Goal: Check status: Check status

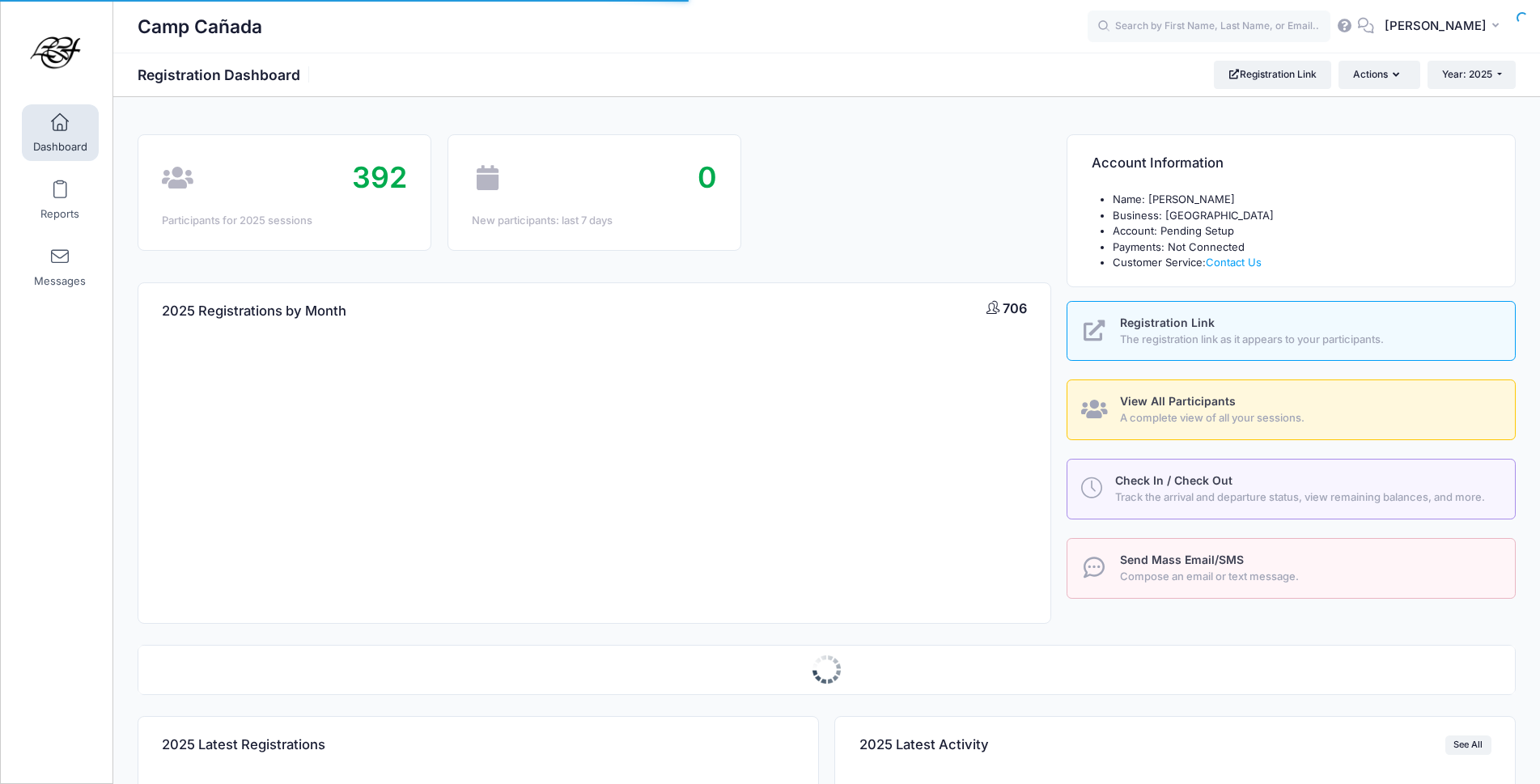
select select
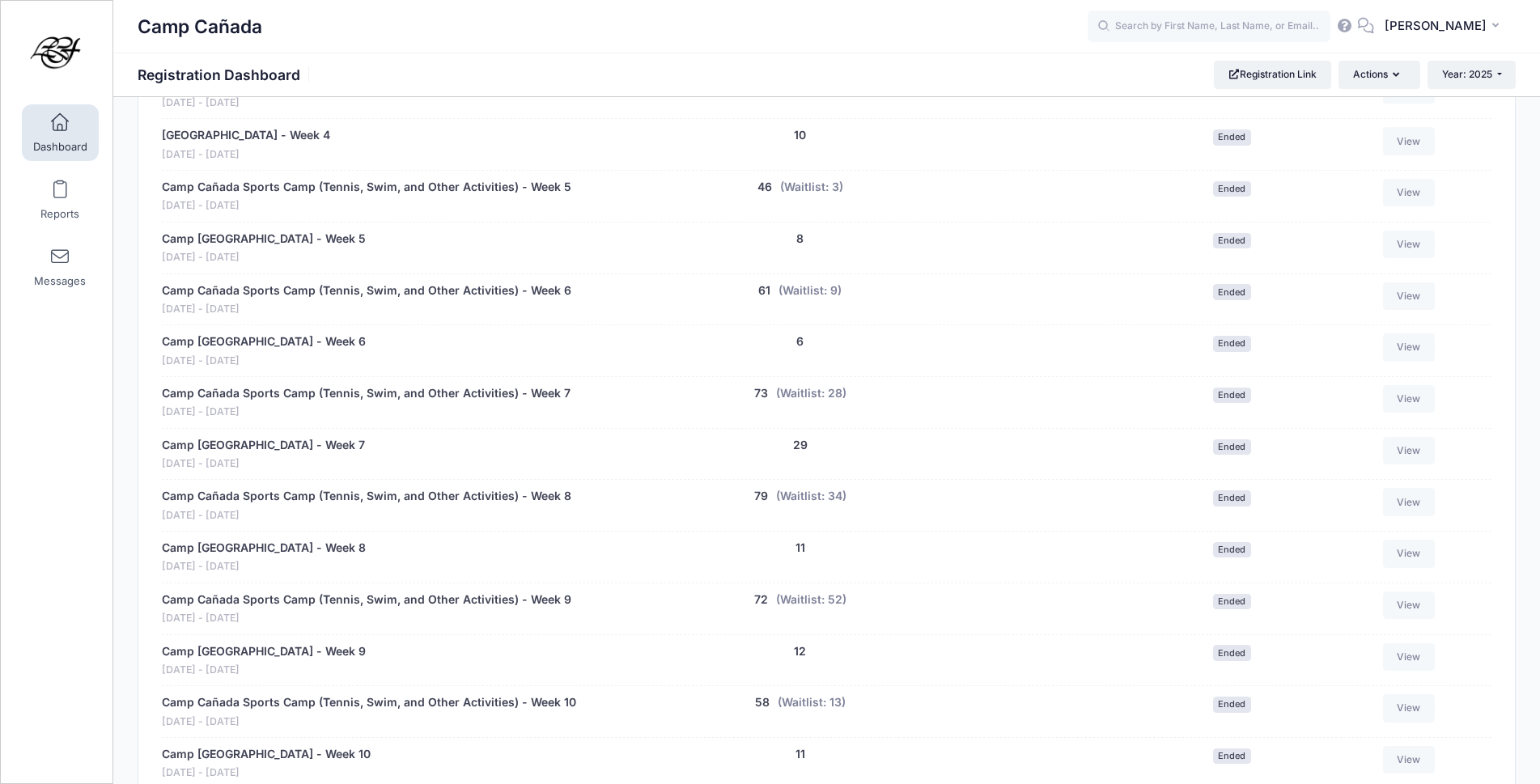
scroll to position [1214, 0]
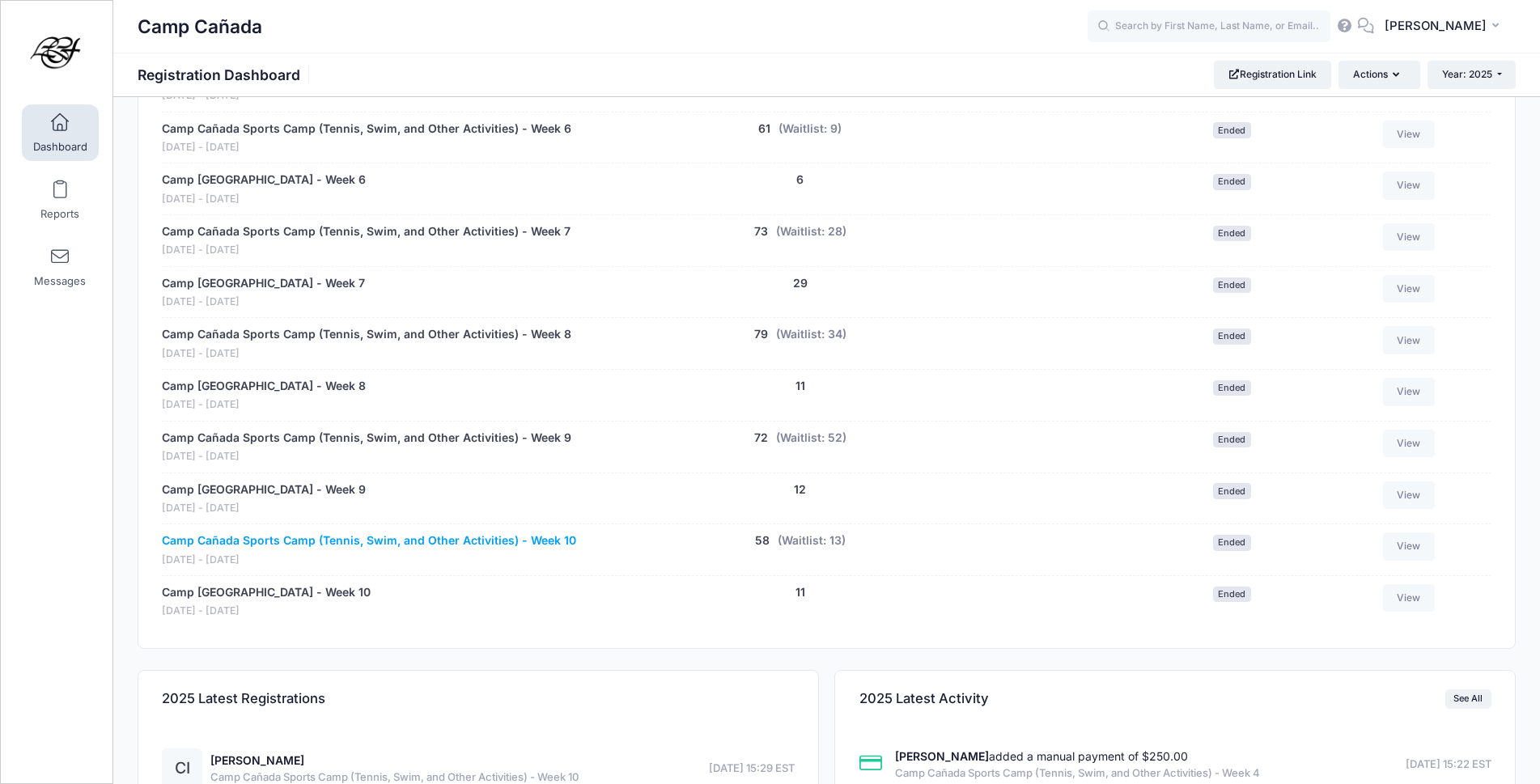
click at [484, 541] on link "Camp Cañada Sports Camp (Tennis, Swim, and Other Activities) - Week 10" at bounding box center [369, 541] width 415 height 17
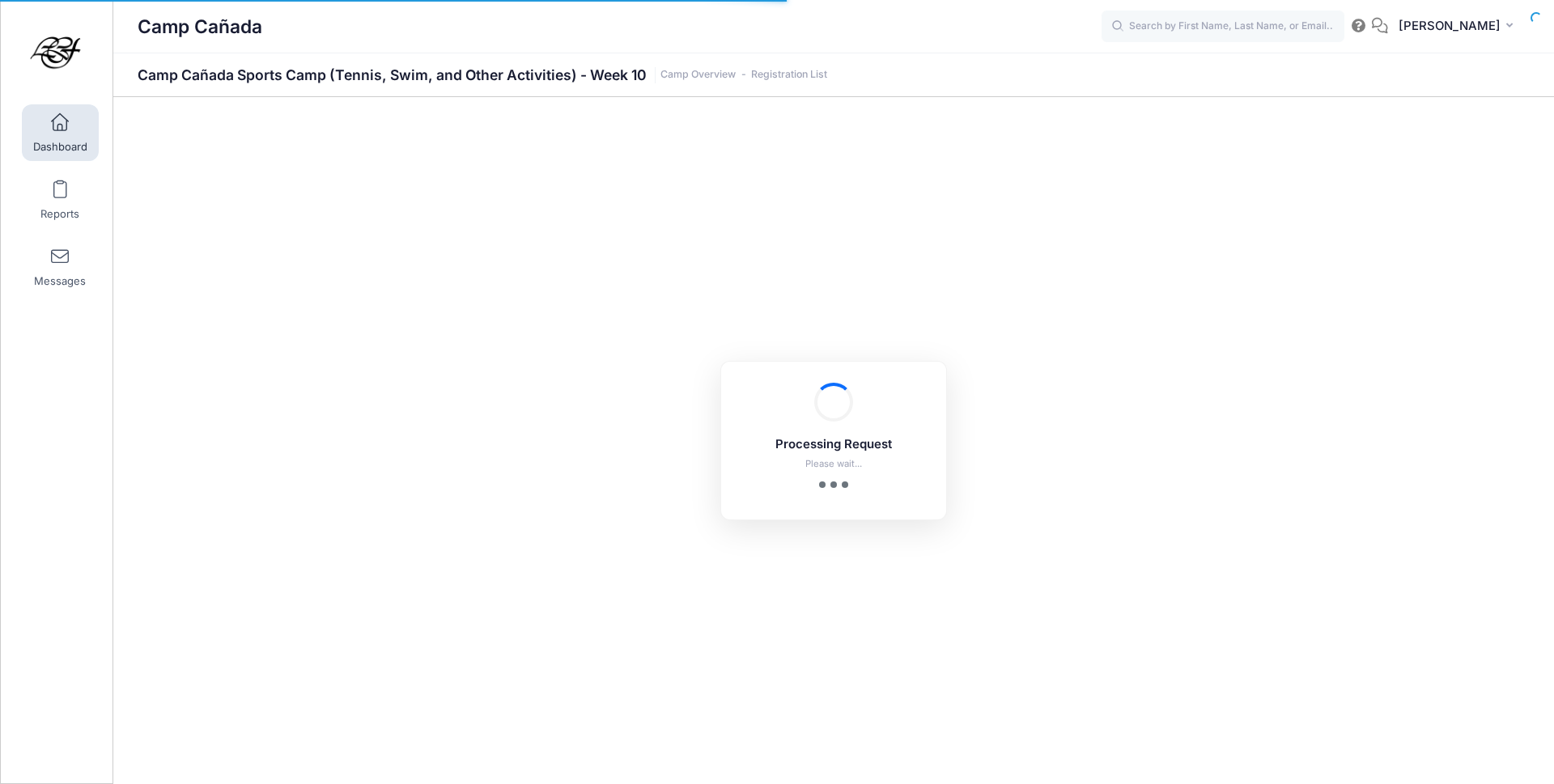
select select "10"
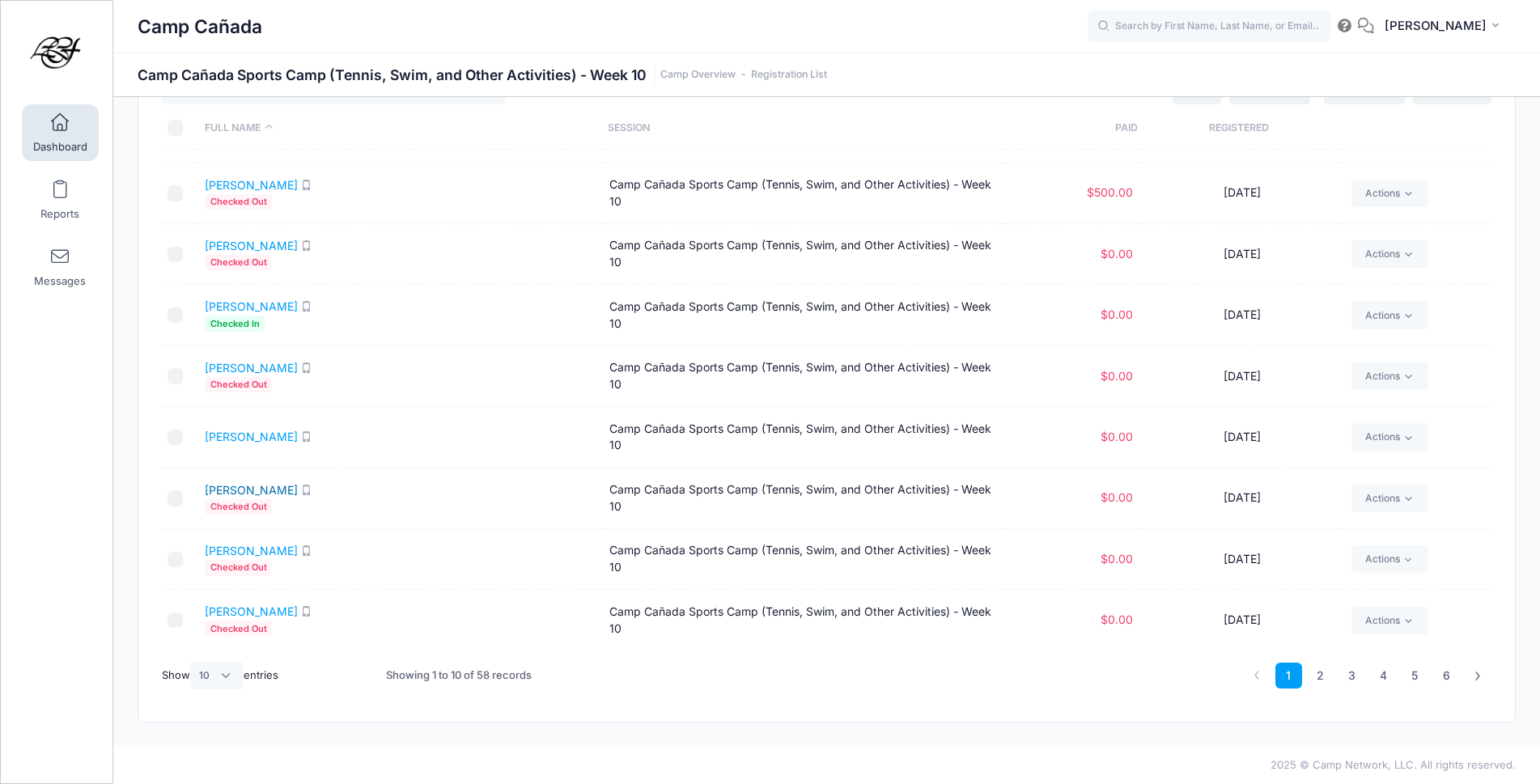
click at [268, 488] on link "[PERSON_NAME]" at bounding box center [252, 489] width 93 height 14
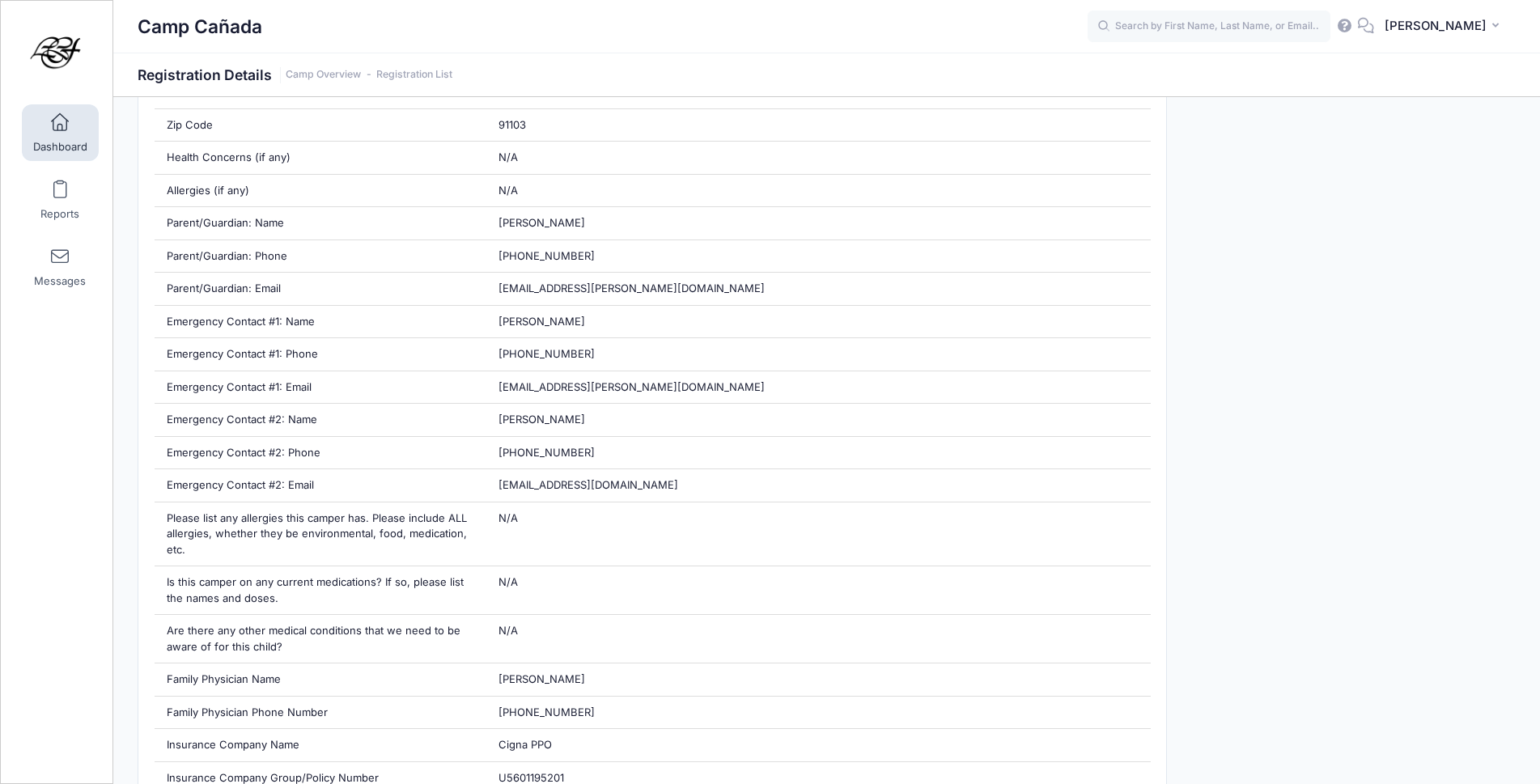
scroll to position [243, 0]
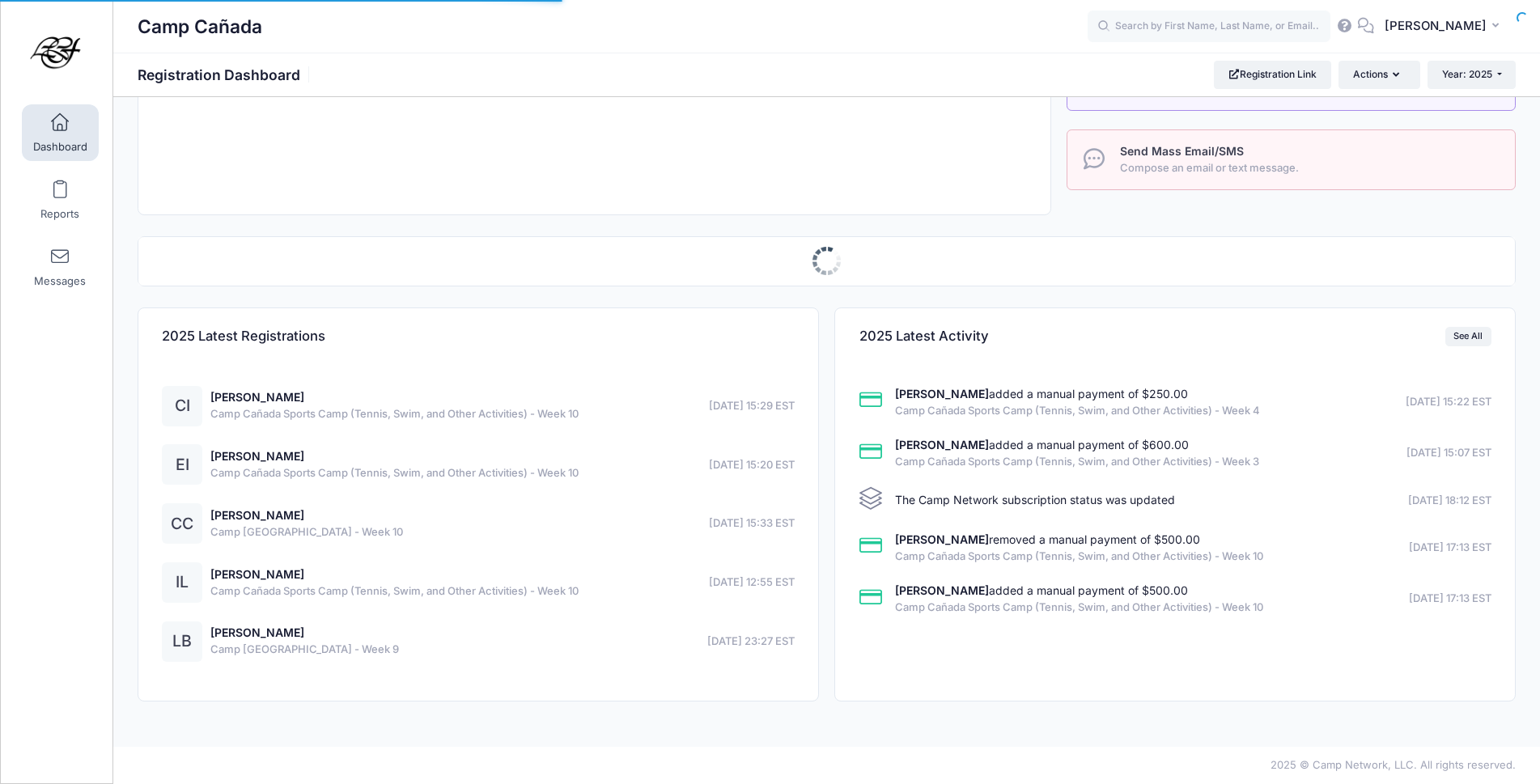
select select
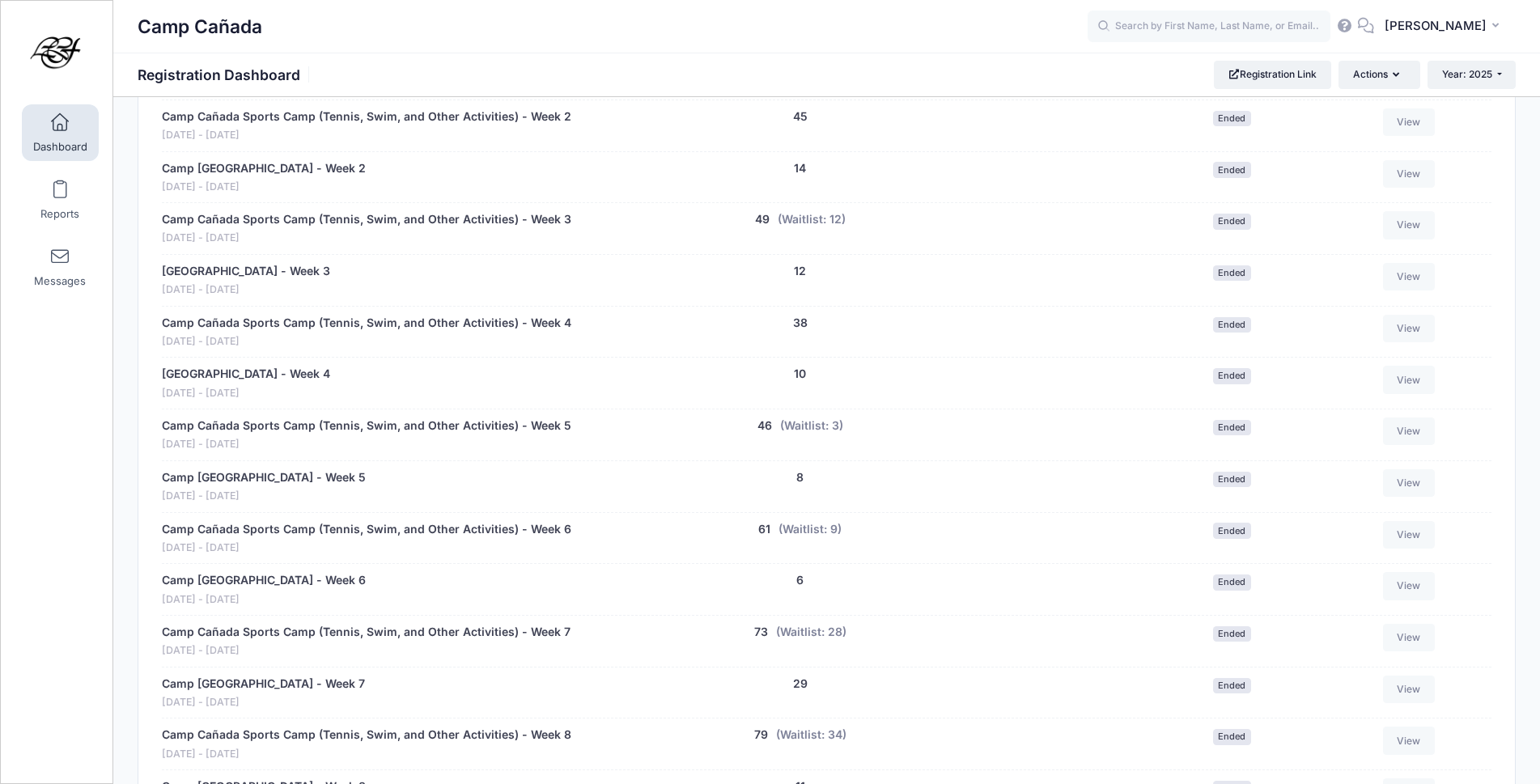
scroll to position [975, 0]
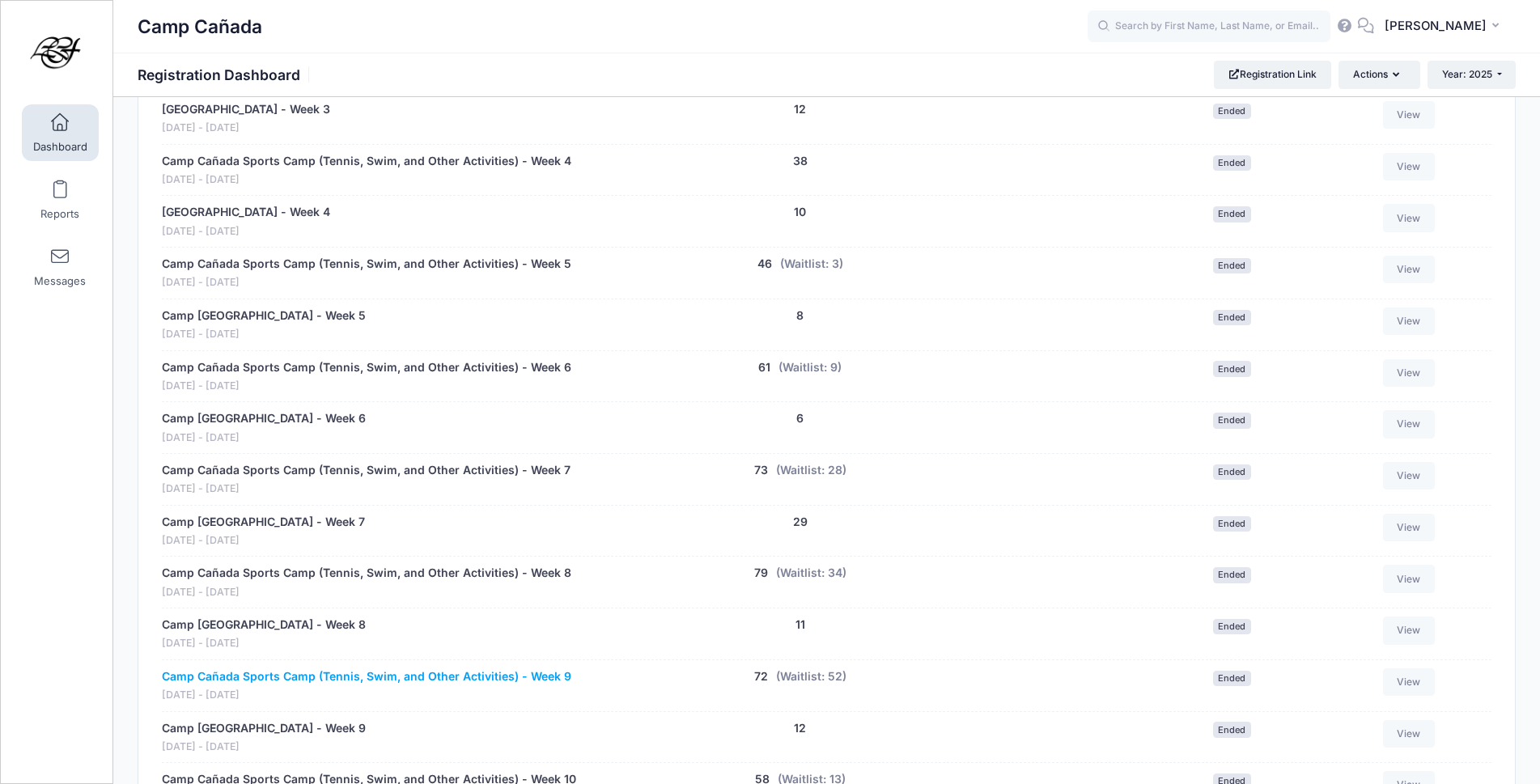
click at [503, 673] on link "Camp Cañada Sports Camp (Tennis, Swim, and Other Activities) - Week 9" at bounding box center [366, 677] width 409 height 17
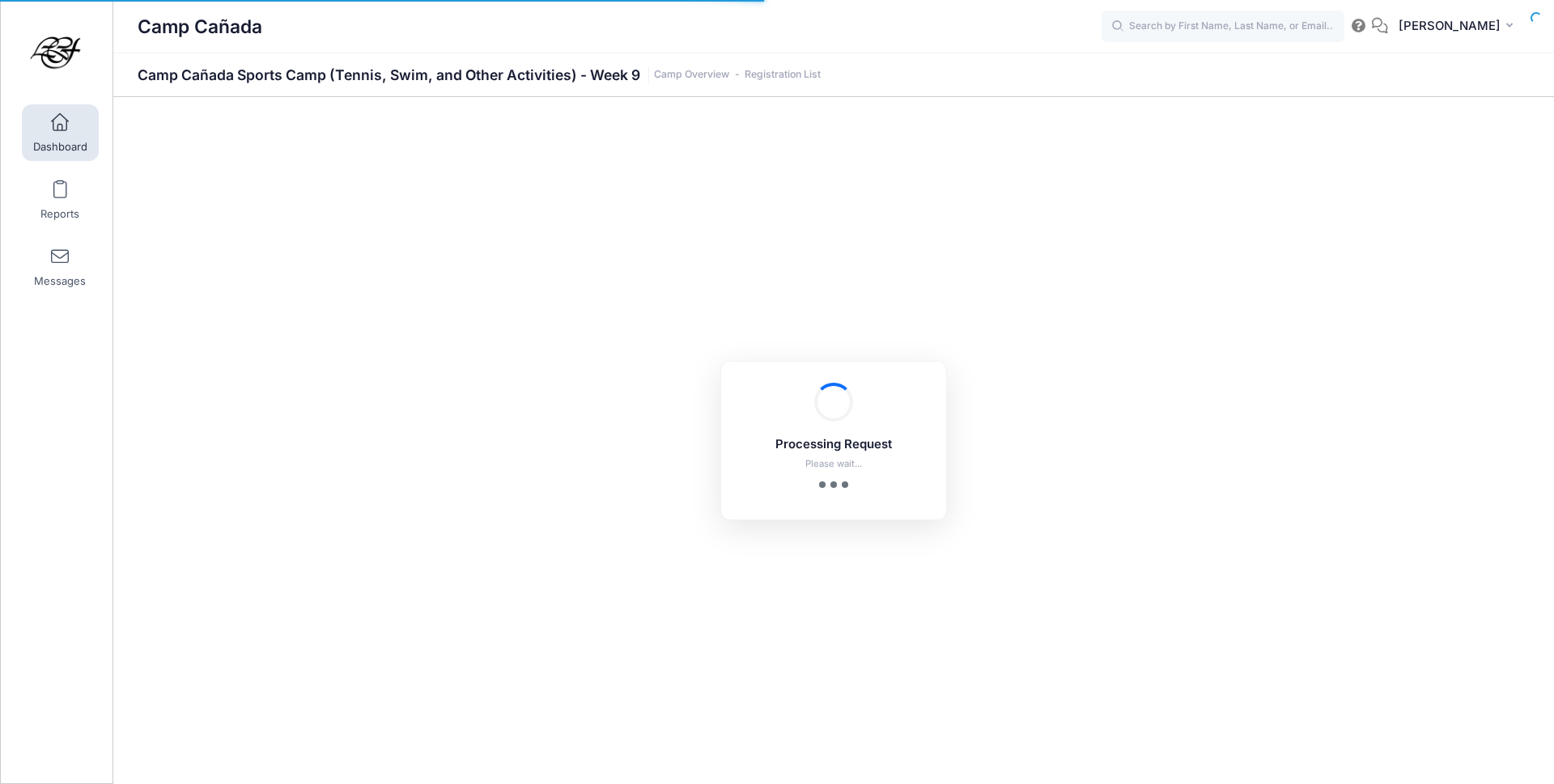
select select "10"
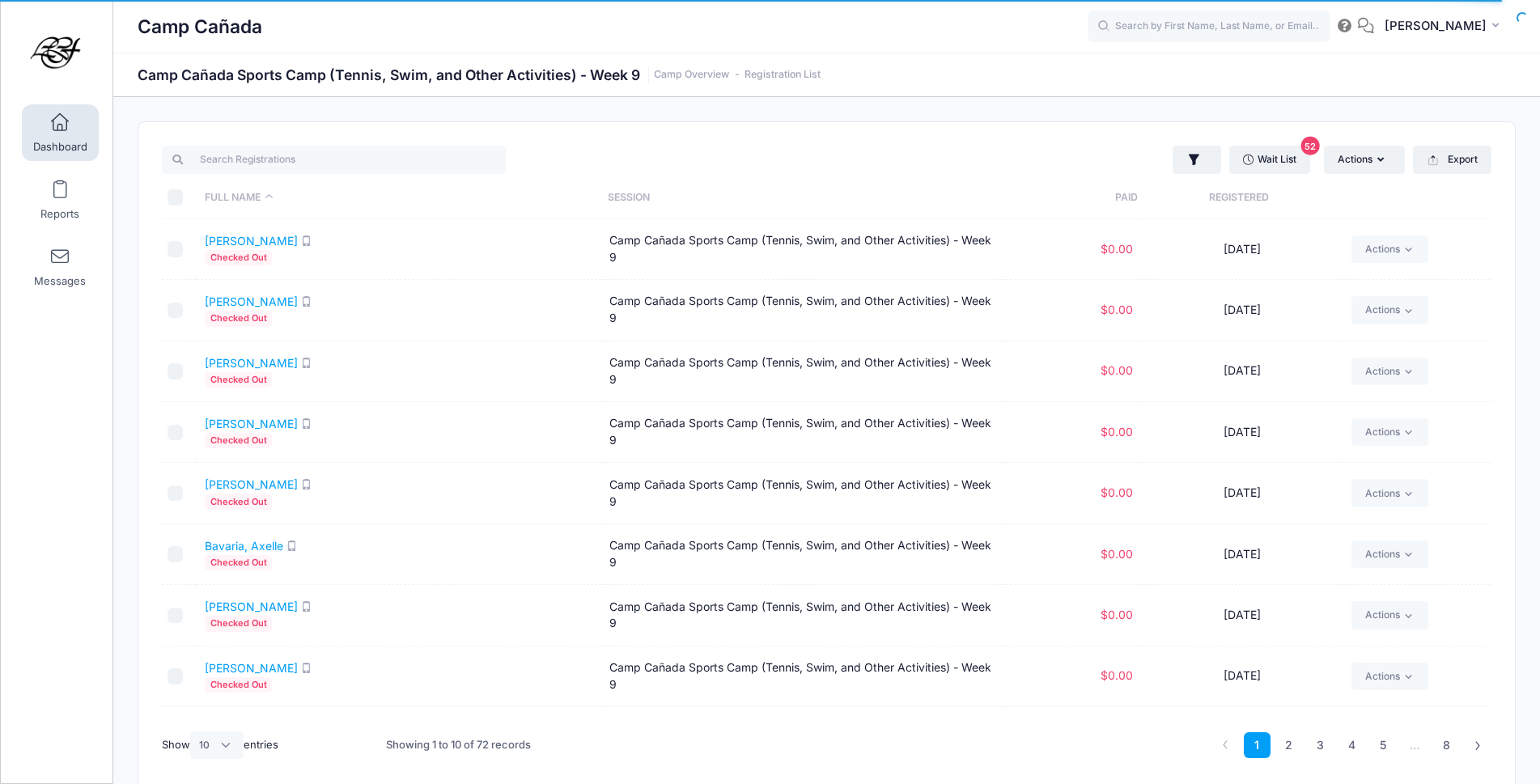
scroll to position [108, 0]
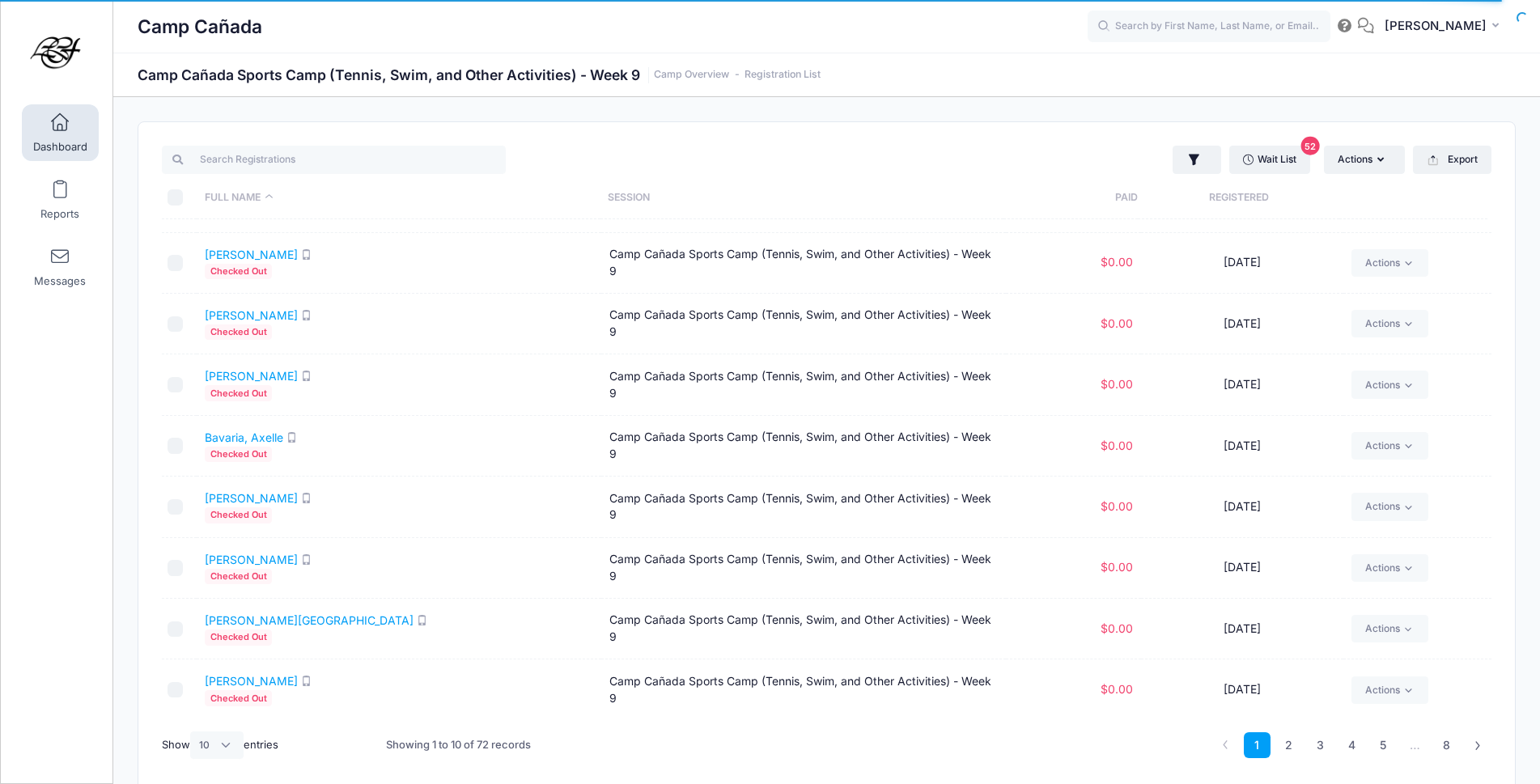
click at [250, 664] on td "Byrne, Zach Checked Out" at bounding box center [399, 689] width 404 height 60
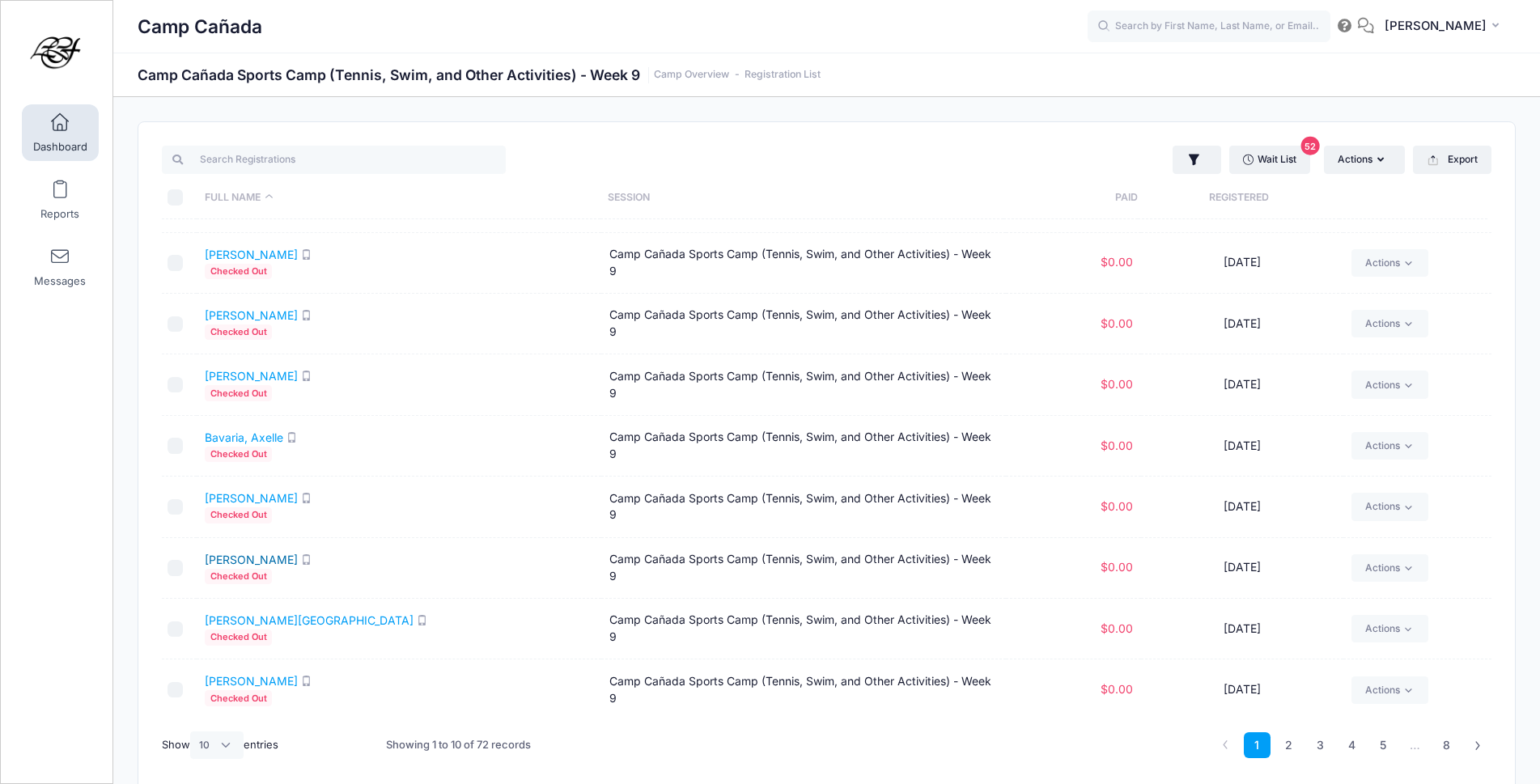
click at [276, 555] on link "[PERSON_NAME]" at bounding box center [252, 560] width 93 height 14
